Goal: Task Accomplishment & Management: Manage account settings

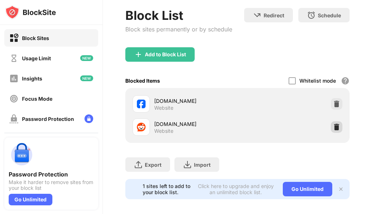
click at [333, 126] on img at bounding box center [336, 126] width 7 height 7
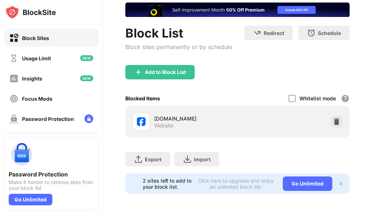
scroll to position [48, 0]
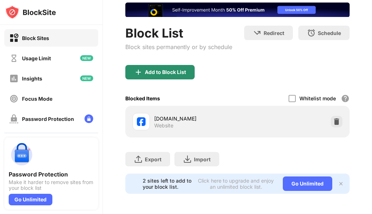
click at [182, 65] on div "Add to Block List" at bounding box center [159, 72] width 69 height 14
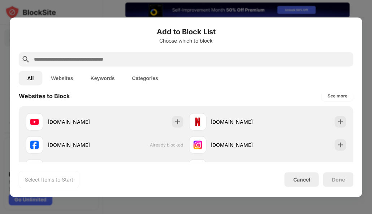
scroll to position [120, 0]
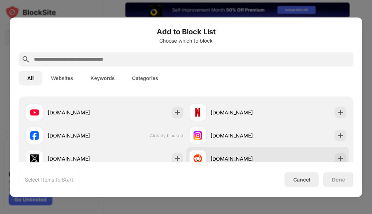
click at [207, 154] on div "[DOMAIN_NAME]" at bounding box center [228, 158] width 79 height 17
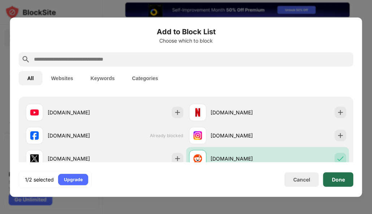
click at [332, 180] on div "Done" at bounding box center [338, 180] width 13 height 6
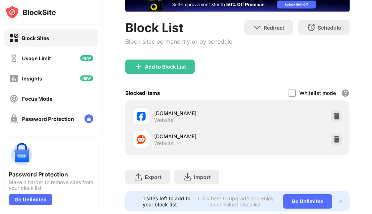
scroll to position [60, 0]
